Goal: Find specific page/section: Find specific page/section

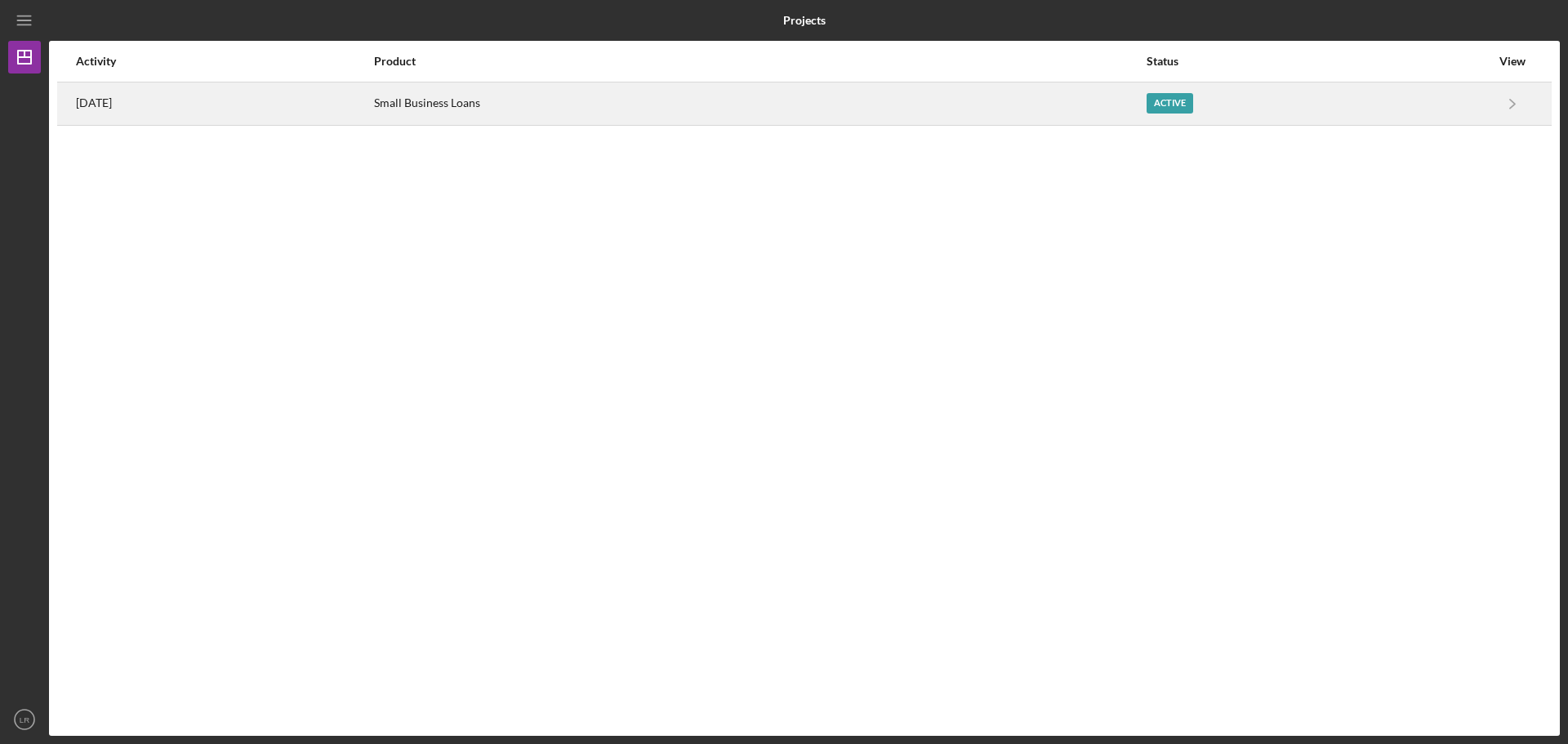
click at [1191, 101] on div "Active" at bounding box center [1169, 103] width 46 height 20
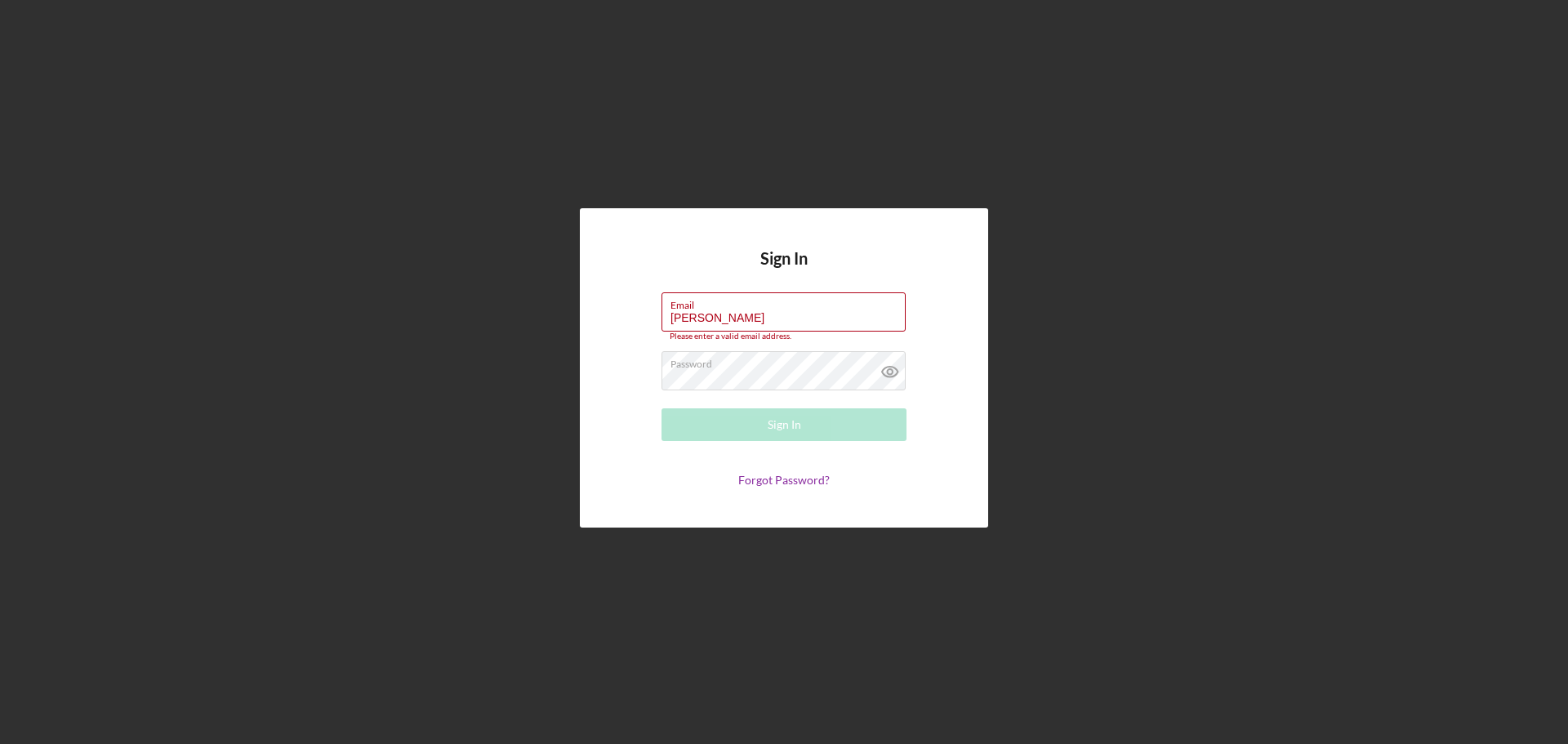
drag, startPoint x: 723, startPoint y: 317, endPoint x: 618, endPoint y: 314, distance: 105.0
click at [618, 314] on div "Sign In Email Robbin Please enter a valid email address. Password Sign In Forgo…" at bounding box center [784, 368] width 408 height 319
type input "keyrobbins@gmail.com"
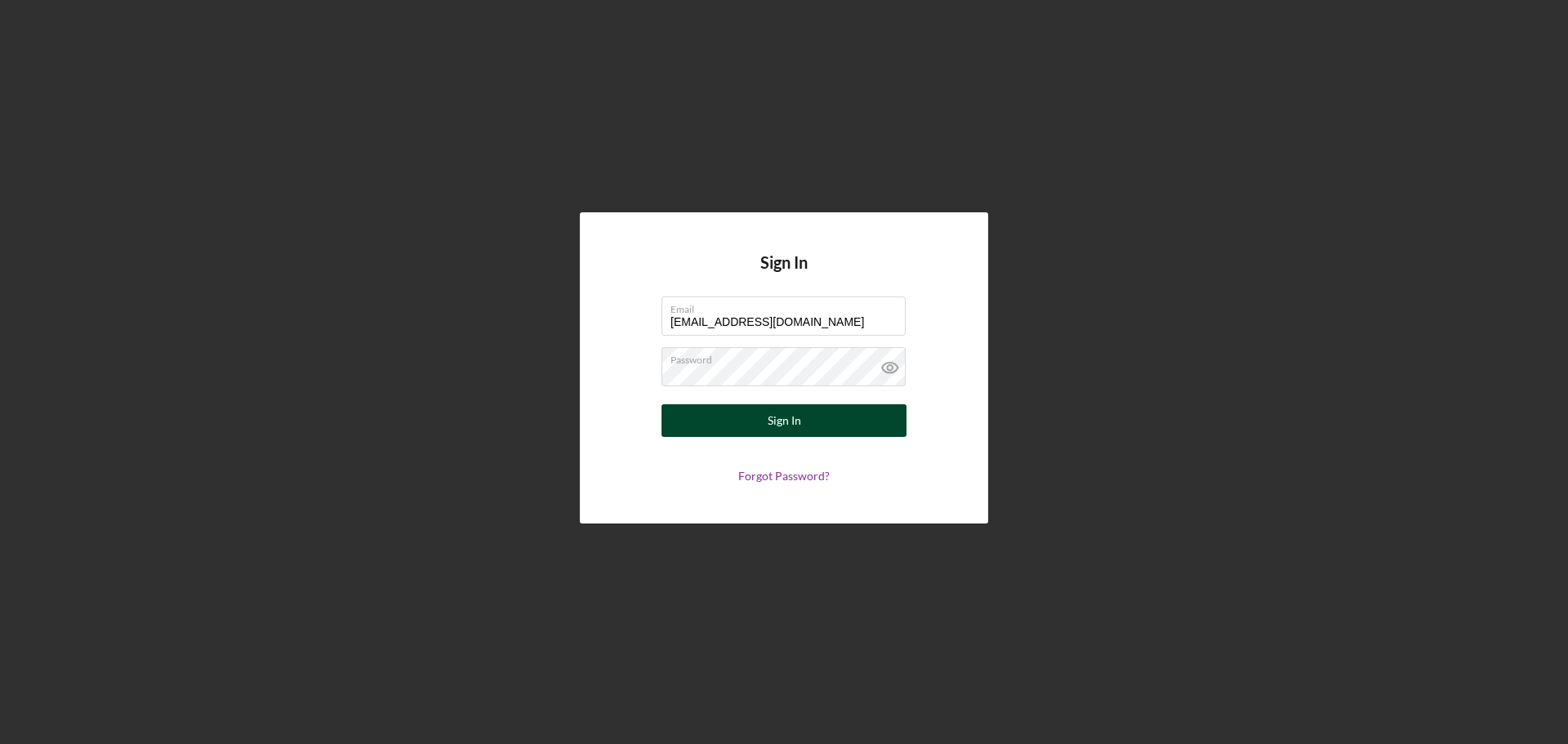
click at [788, 422] on div "Sign In" at bounding box center [784, 421] width 34 height 33
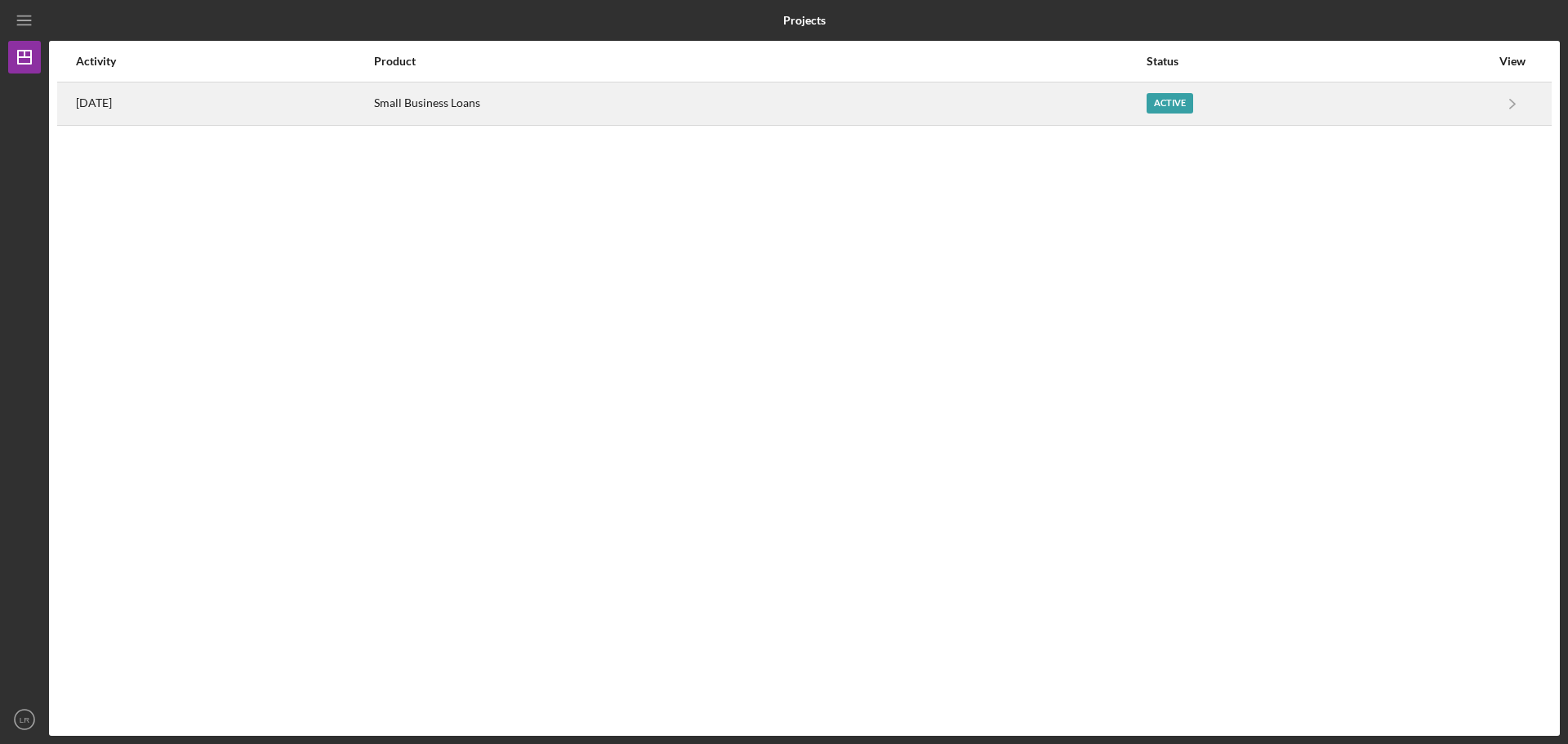
click at [1057, 102] on div "Small Business Loans" at bounding box center [759, 104] width 771 height 41
